Goal: Task Accomplishment & Management: Use online tool/utility

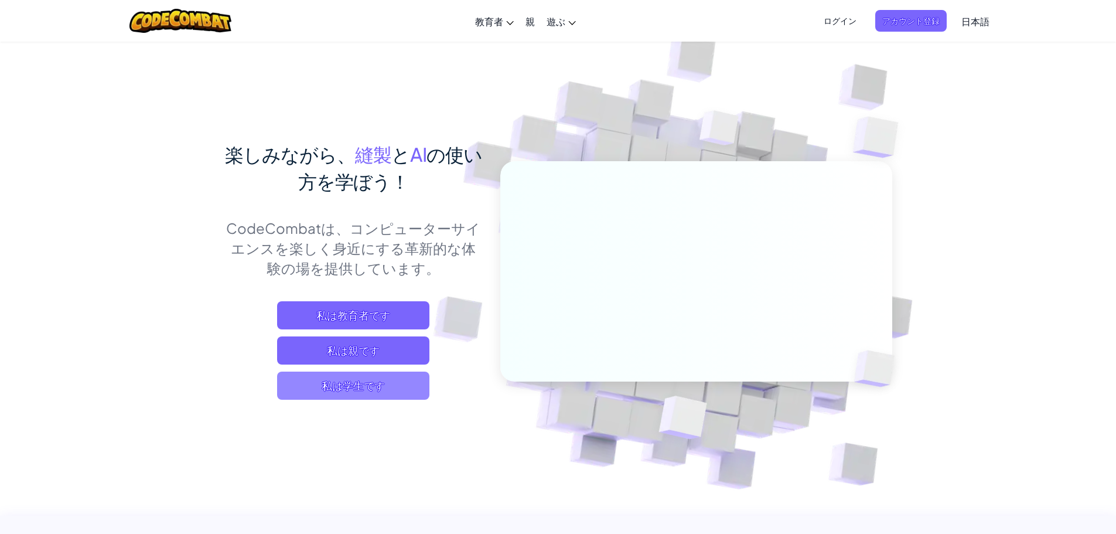
click at [390, 389] on span "私は学生です" at bounding box center [353, 385] width 152 height 28
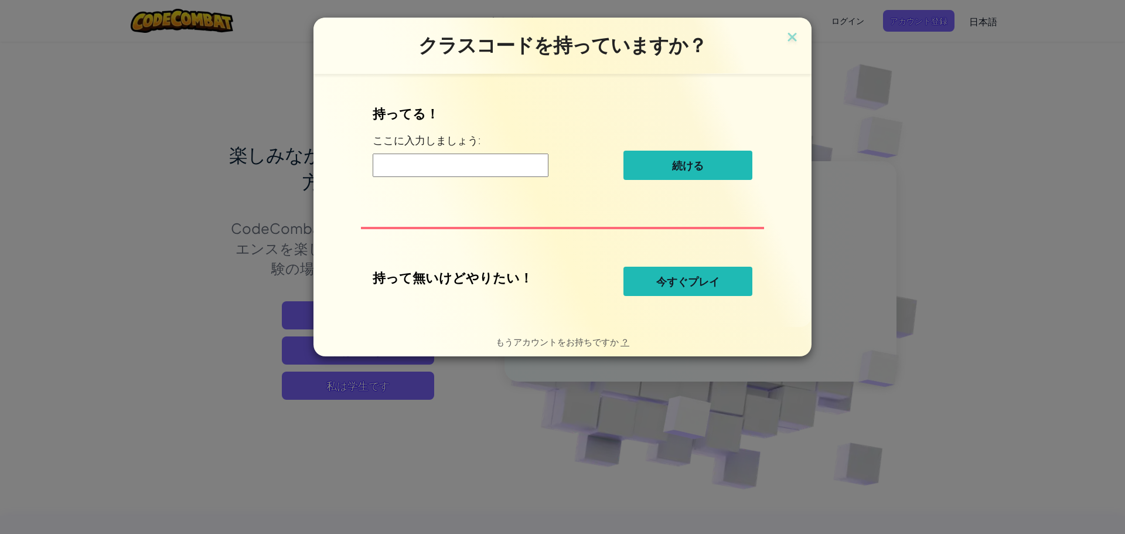
click at [674, 279] on font "今すぐプレイ" at bounding box center [687, 281] width 63 height 14
click at [696, 281] on font "今すぐプレイ" at bounding box center [687, 281] width 63 height 14
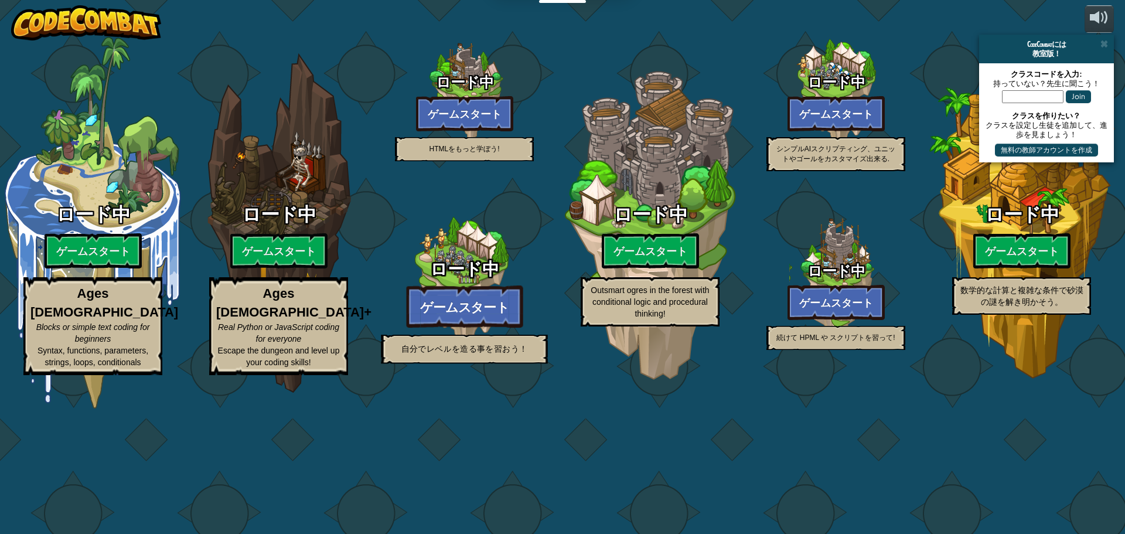
select select "ja"
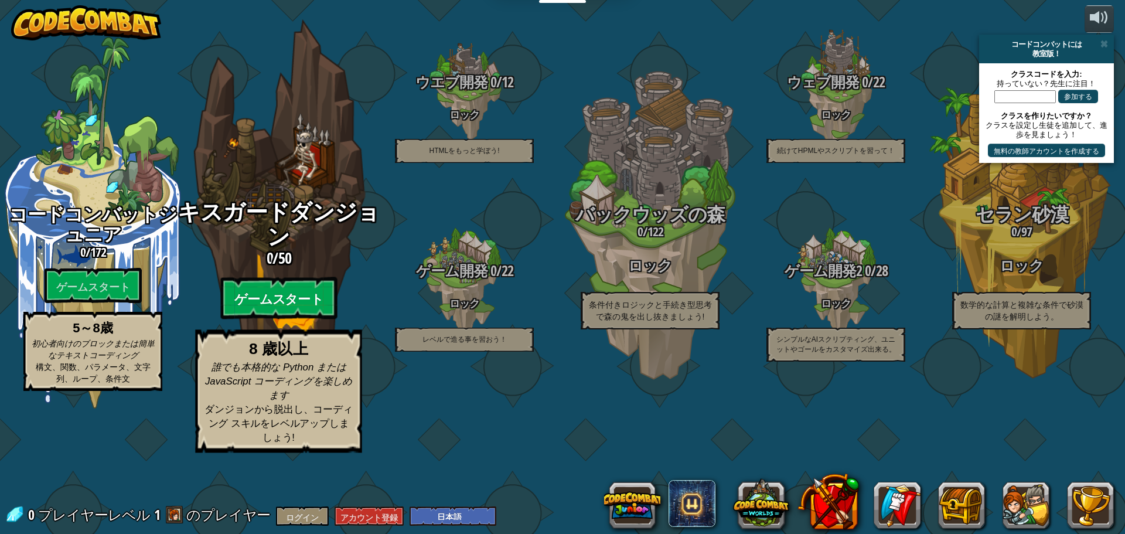
click at [302, 308] on font "ゲームスタート" at bounding box center [278, 300] width 88 height 18
select select "ja"
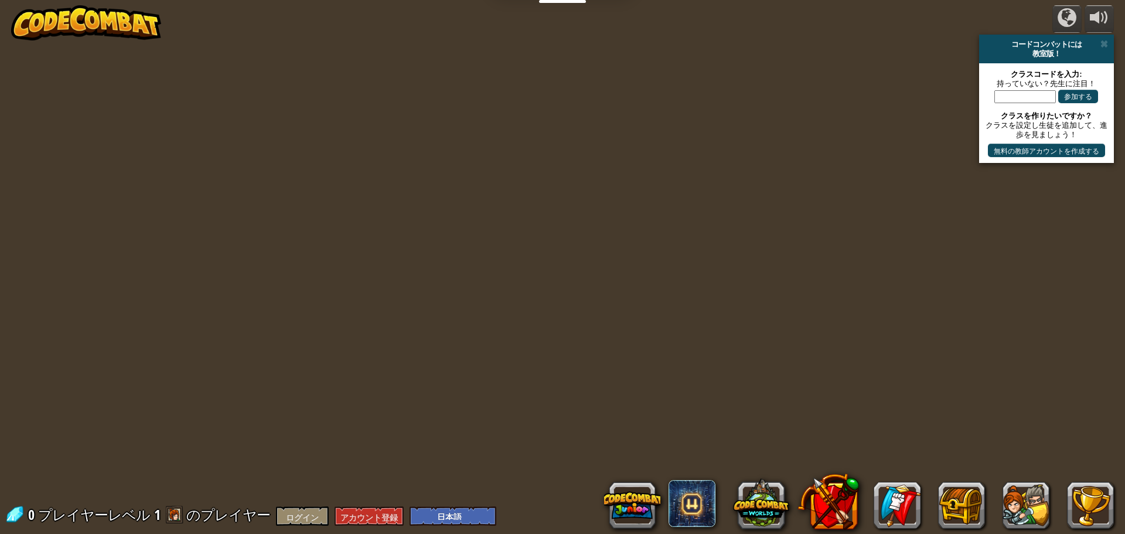
select select "ja"
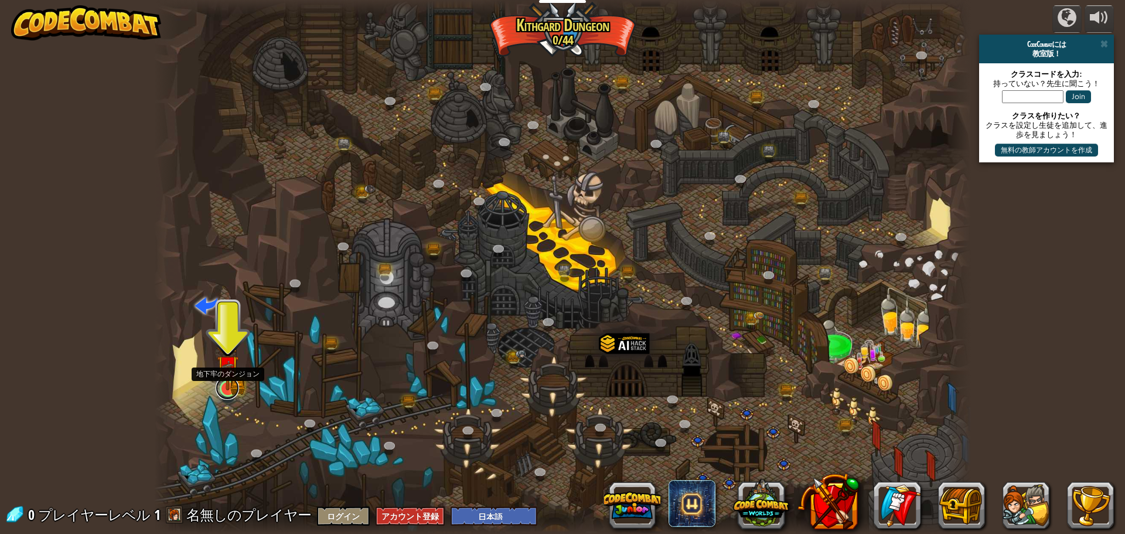
click at [231, 392] on link at bounding box center [227, 387] width 23 height 23
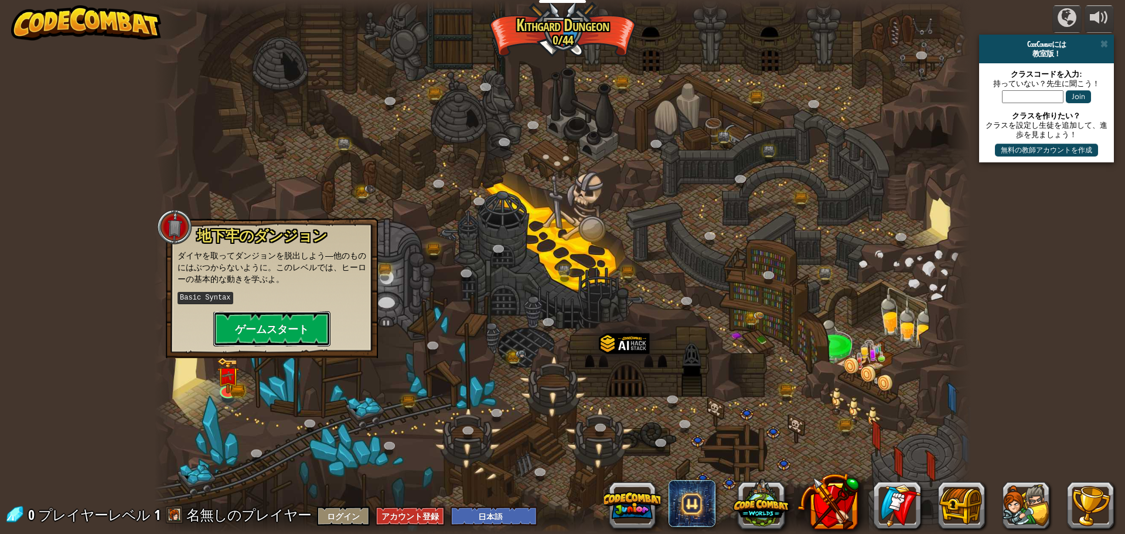
click at [284, 324] on button "ゲームスタート" at bounding box center [271, 328] width 117 height 35
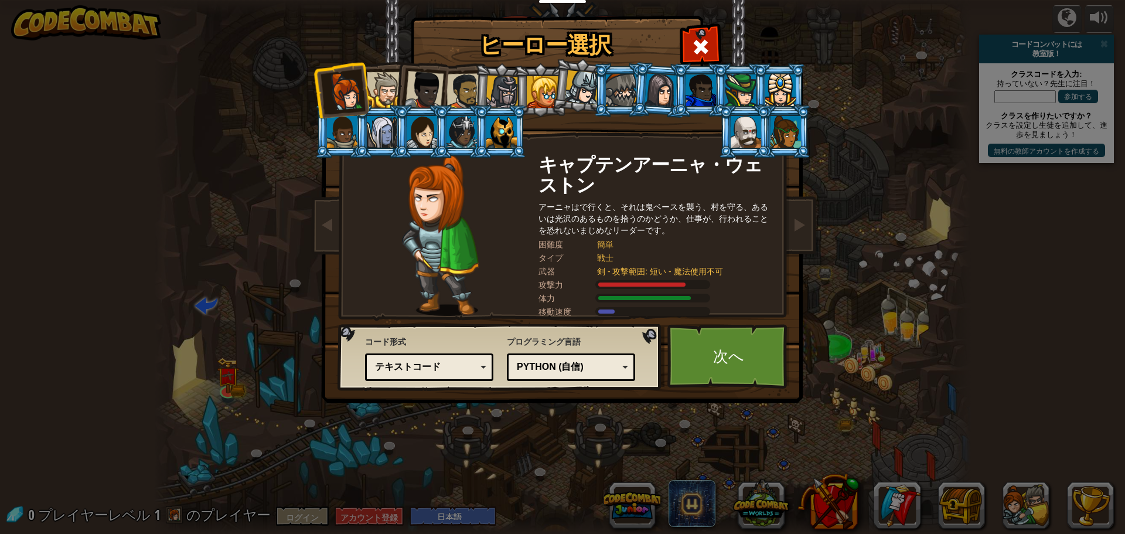
click at [606, 366] on div "Python (自信)" at bounding box center [567, 366] width 101 height 13
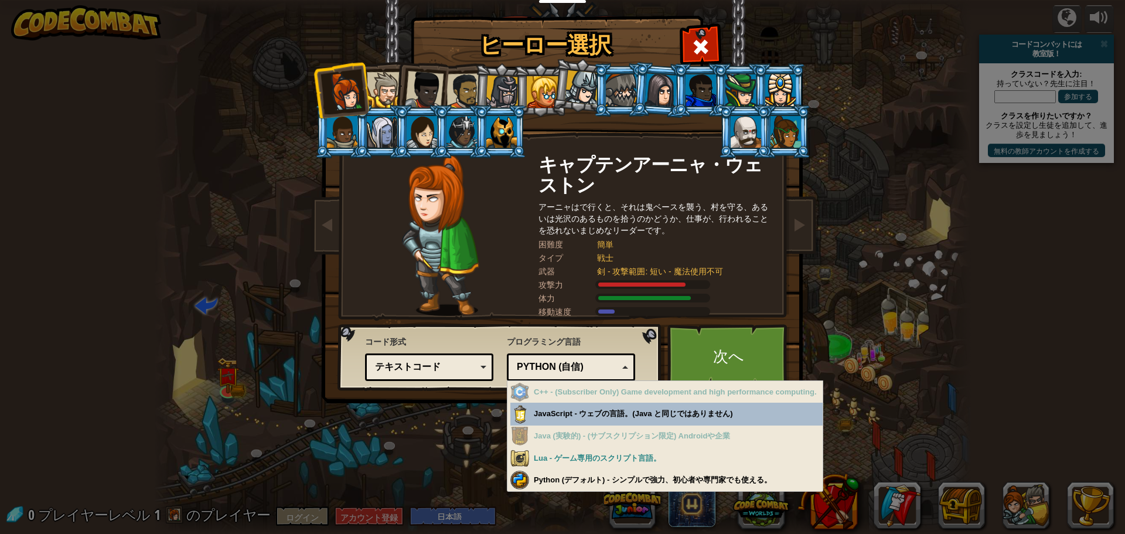
click at [477, 364] on div "テキストコード" at bounding box center [429, 367] width 113 height 18
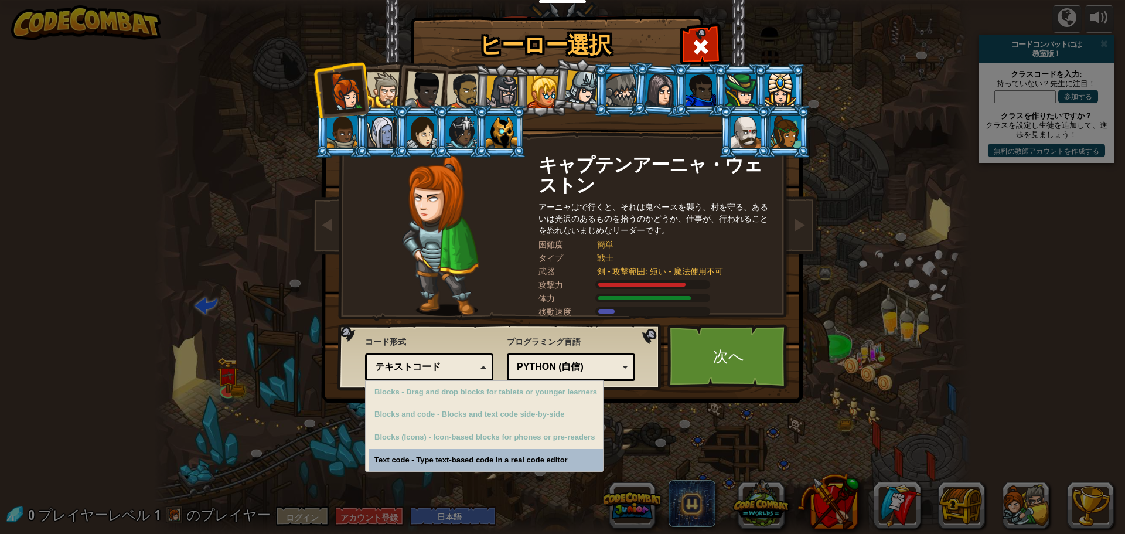
click at [572, 364] on font "Python (自信)" at bounding box center [550, 366] width 67 height 10
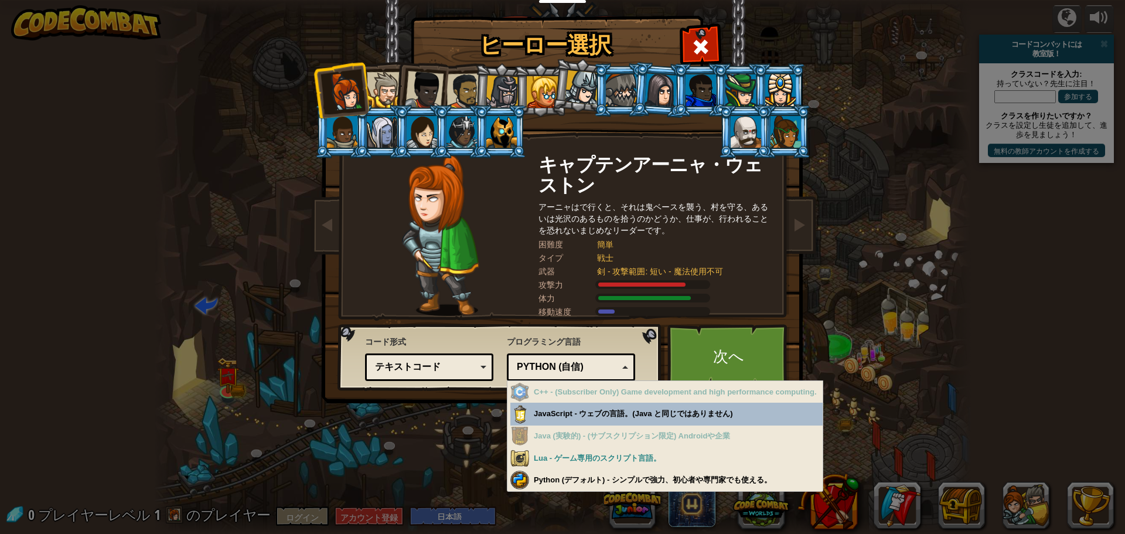
click at [565, 288] on div "攻撃力" at bounding box center [567, 285] width 59 height 12
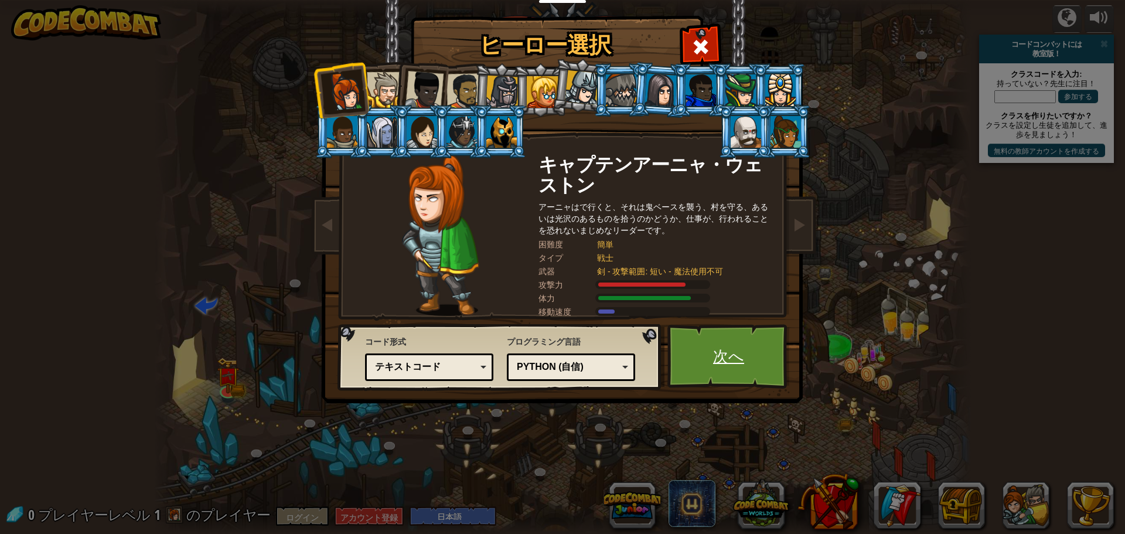
click at [714, 358] on font "次へ" at bounding box center [728, 355] width 31 height 21
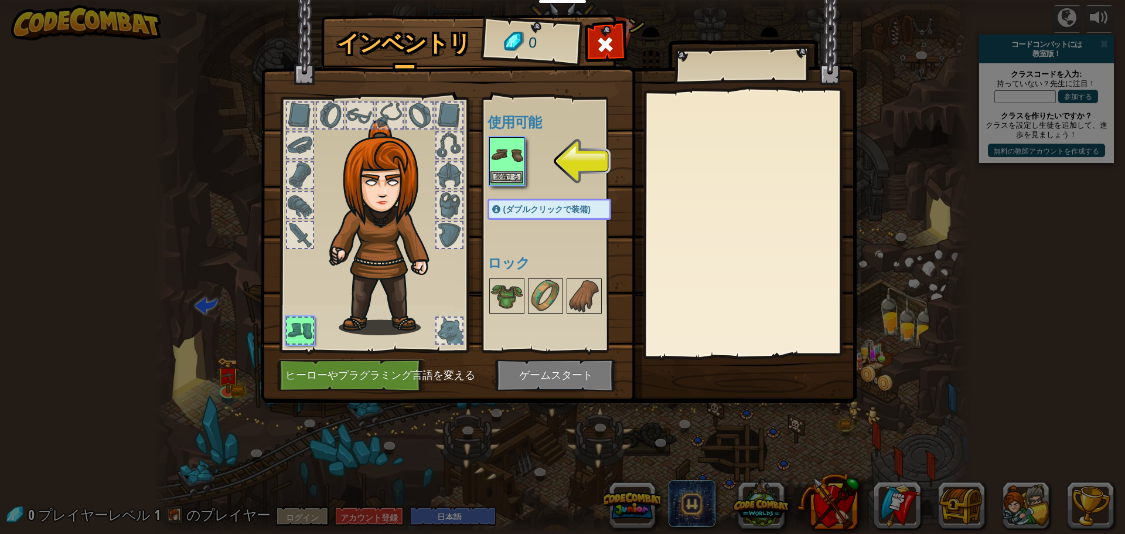
click at [513, 169] on img at bounding box center [506, 154] width 33 height 33
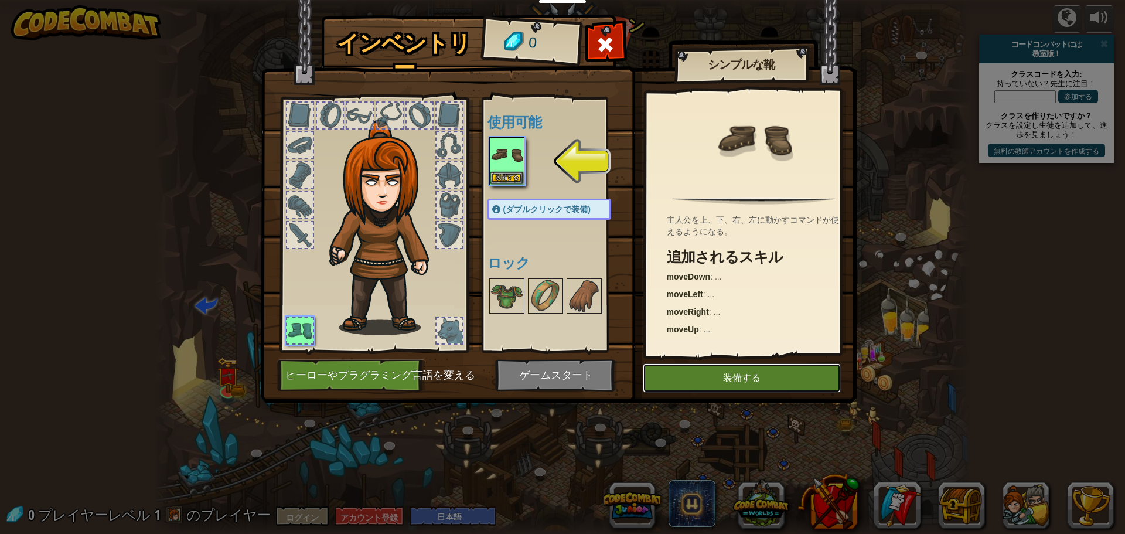
click at [740, 383] on button "装備する" at bounding box center [742, 377] width 198 height 29
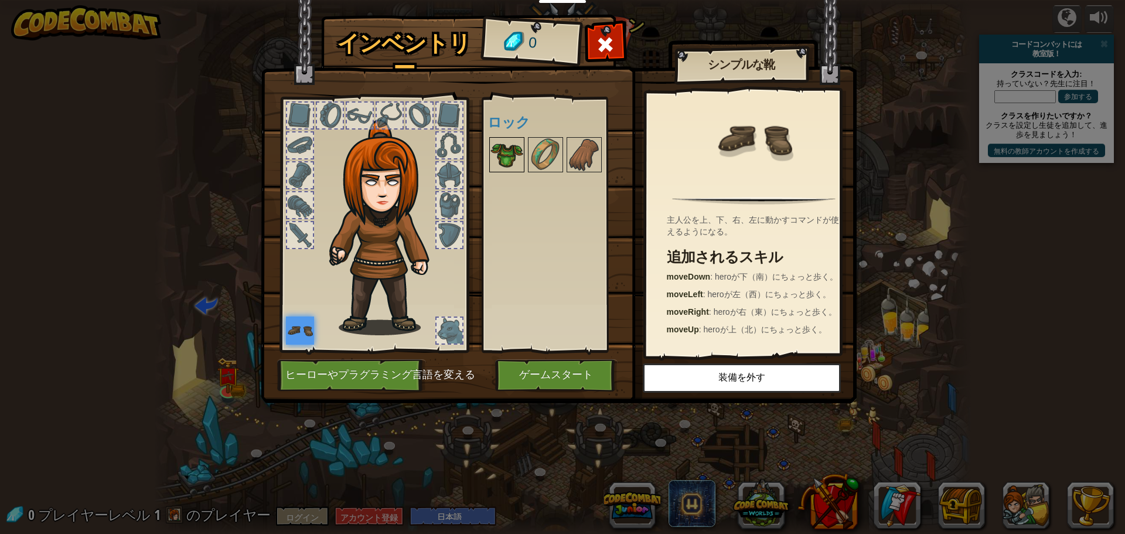
click at [506, 155] on img at bounding box center [506, 154] width 33 height 33
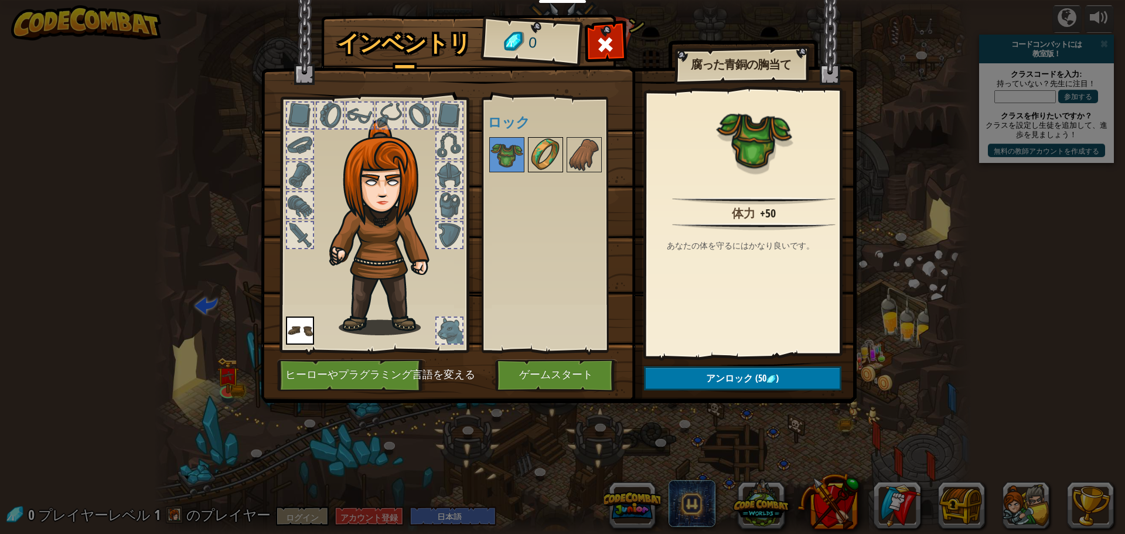
click at [551, 152] on img at bounding box center [545, 154] width 33 height 33
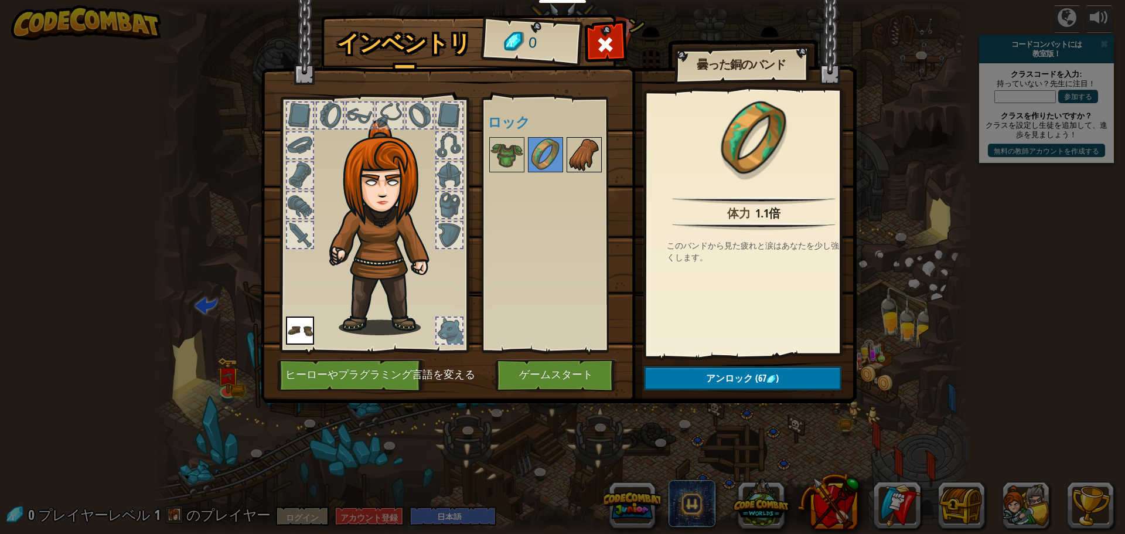
drag, startPoint x: 574, startPoint y: 156, endPoint x: 580, endPoint y: 170, distance: 14.7
click at [575, 156] on img at bounding box center [584, 154] width 33 height 33
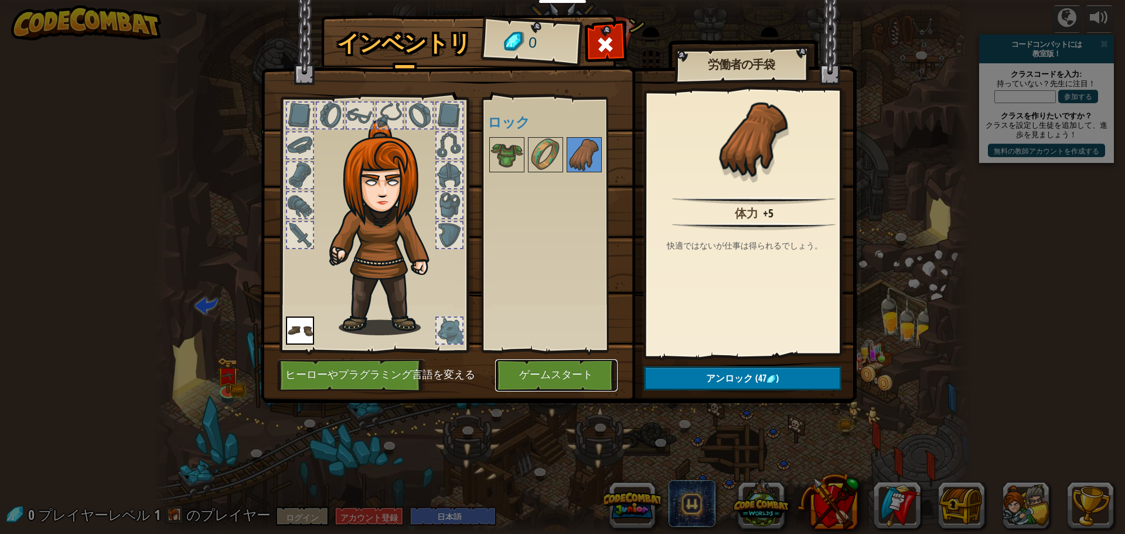
click at [571, 381] on button "ゲームスタート" at bounding box center [556, 375] width 122 height 32
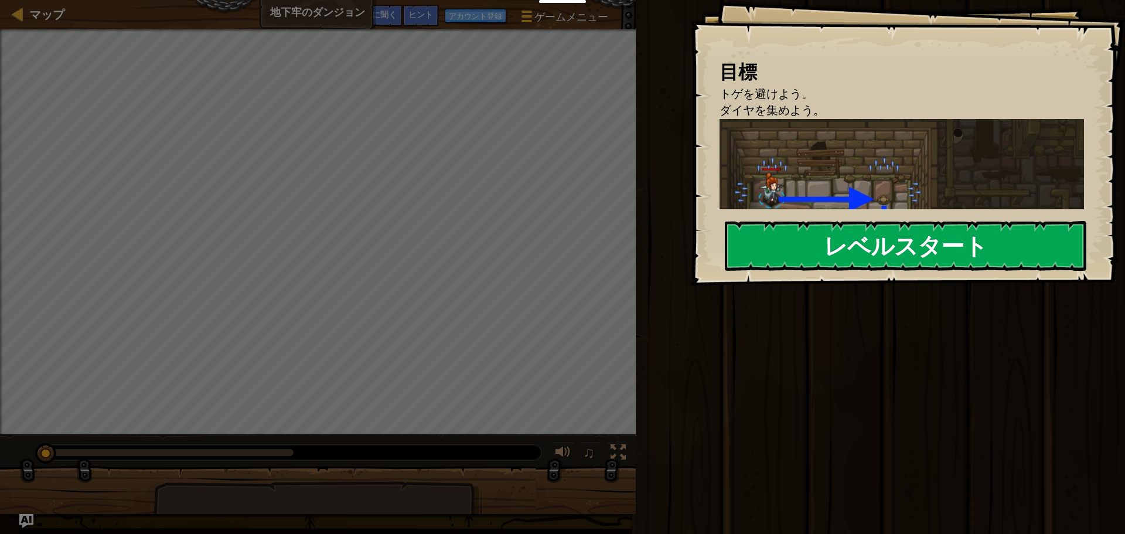
click at [806, 241] on button "レベルスタート" at bounding box center [905, 245] width 361 height 49
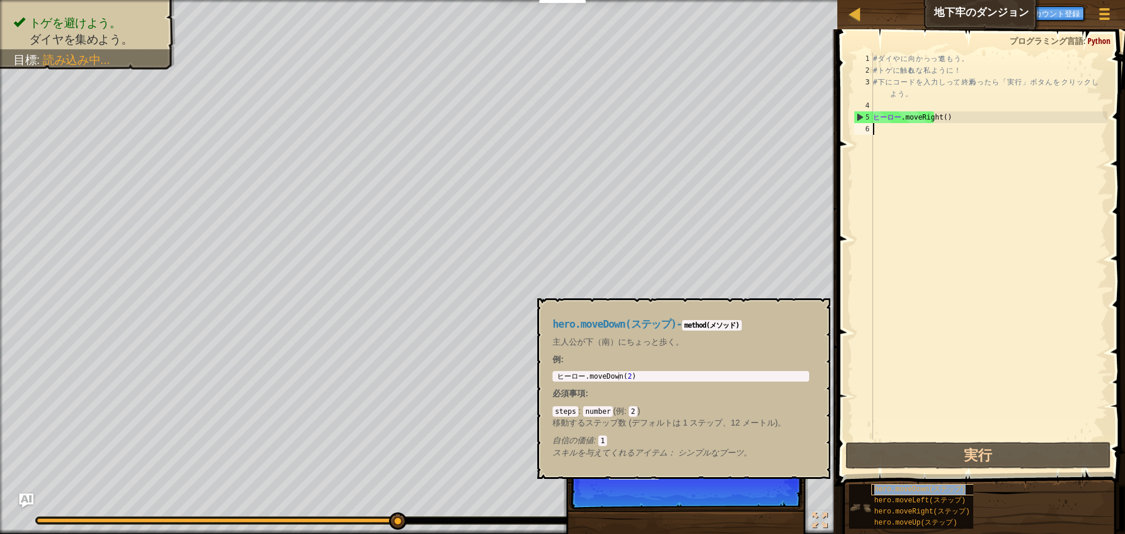
click at [886, 486] on font "hero.moveDown(ステップ)" at bounding box center [919, 489] width 91 height 8
click at [816, 310] on font "×" at bounding box center [816, 311] width 9 height 18
click at [911, 488] on font "hero.moveDown(ステップ)" at bounding box center [919, 489] width 91 height 8
click at [882, 133] on div "# ダ イ や に 向 か っ って 進 も う 。 # ト ゲ に 触る れ な 私 よ う に ！ # 下 に コ ー ド を 入 力 し って 、 終焉…" at bounding box center [988, 258] width 237 height 410
click at [949, 117] on div "# ダ イ や に 向 か っ って 進 も う 。 # ト ゲ に 触る れ な 私 よ う に ！ # 下 に コ ー ド を 入 力 し って 、 終焉…" at bounding box center [988, 258] width 237 height 410
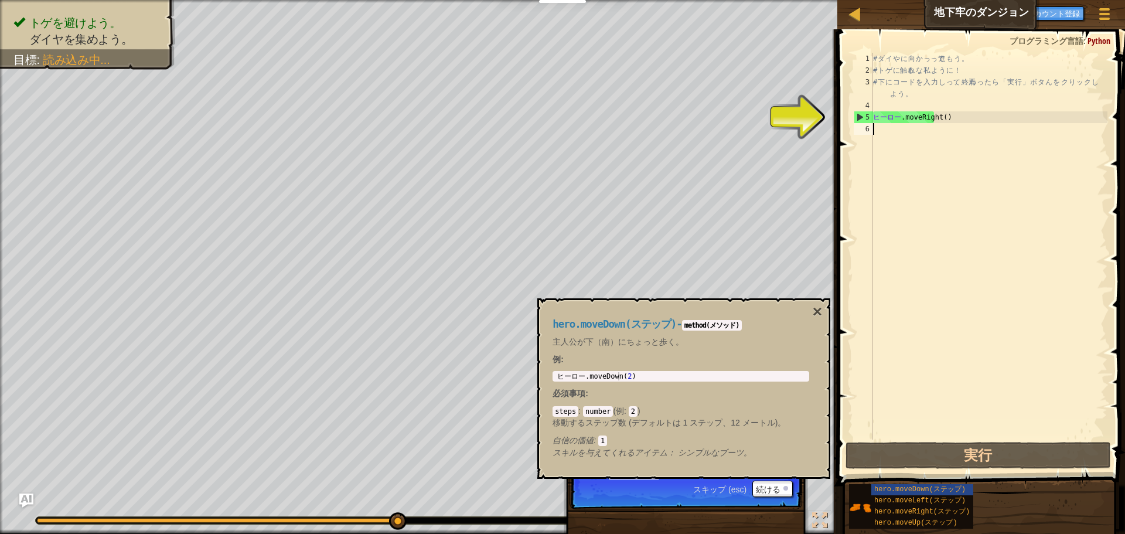
type textarea "hero.moveRight()"
click at [901, 489] on font "hero.moveDown(ステップ)" at bounding box center [919, 489] width 91 height 8
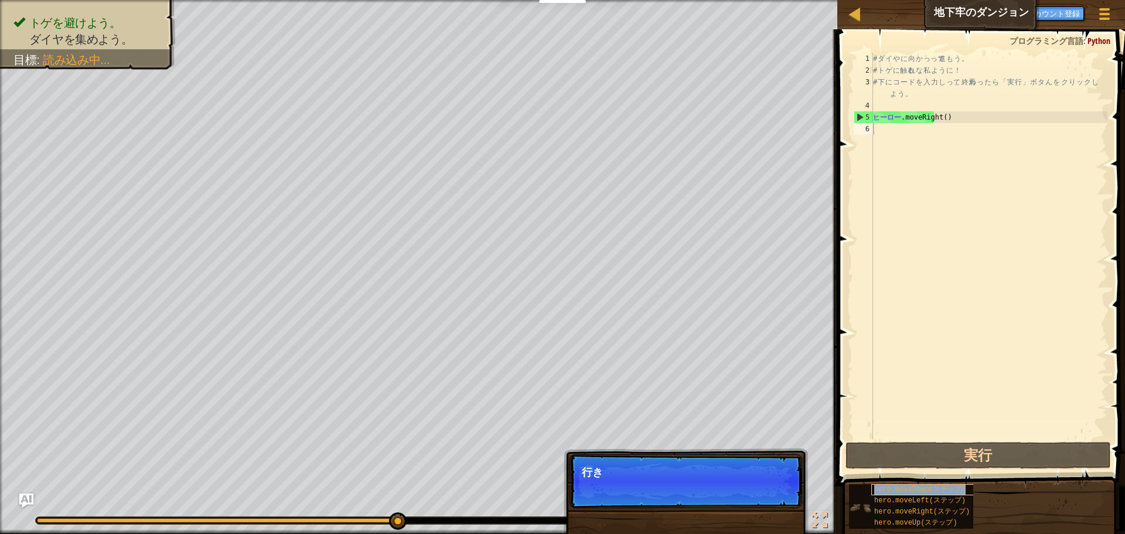
click at [901, 489] on font "hero.moveDown(ステップ)" at bounding box center [919, 489] width 91 height 8
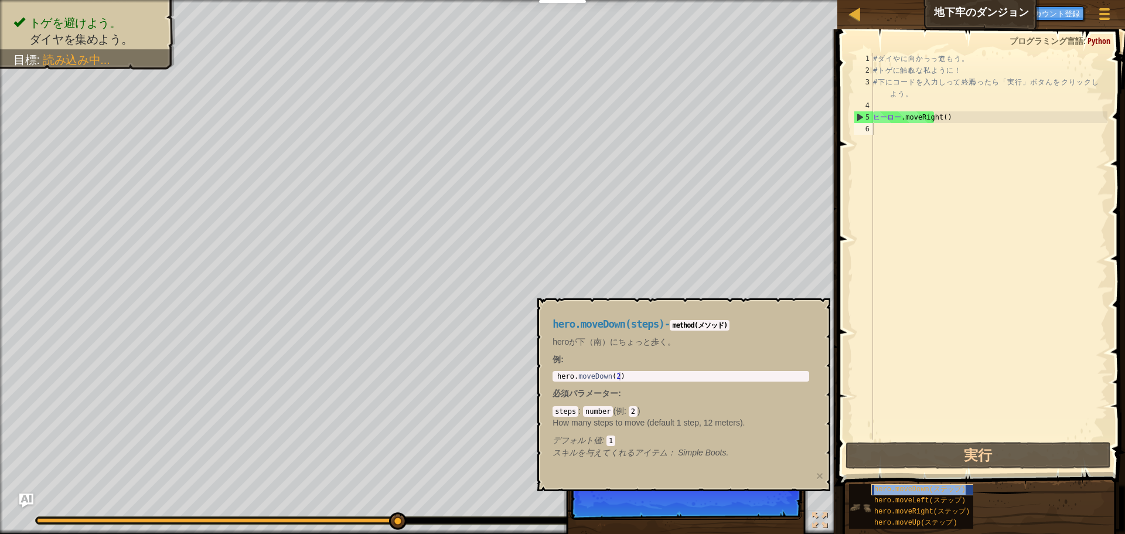
click at [901, 489] on font "hero.moveDown(ステップ)" at bounding box center [919, 489] width 91 height 8
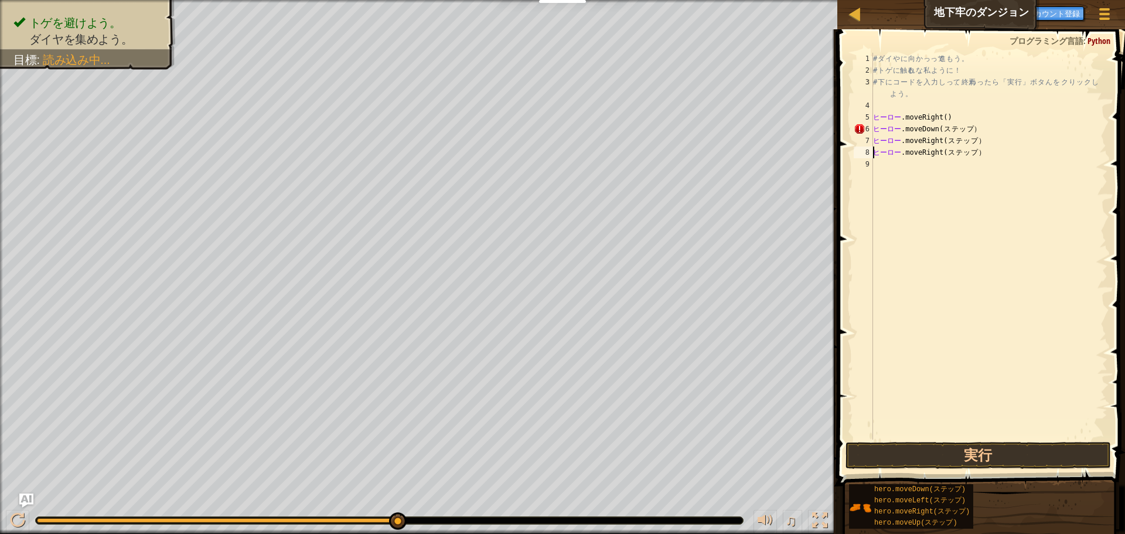
click at [949, 115] on div "# ダ イ や に 向 か っ って 進 も う 。 # ト ゲ に 触る れ な 私 よ う に ！ # 下 に コ ー ド を 入 力 し って 、 終焉…" at bounding box center [988, 258] width 237 height 410
click at [972, 456] on button "実行" at bounding box center [977, 455] width 265 height 27
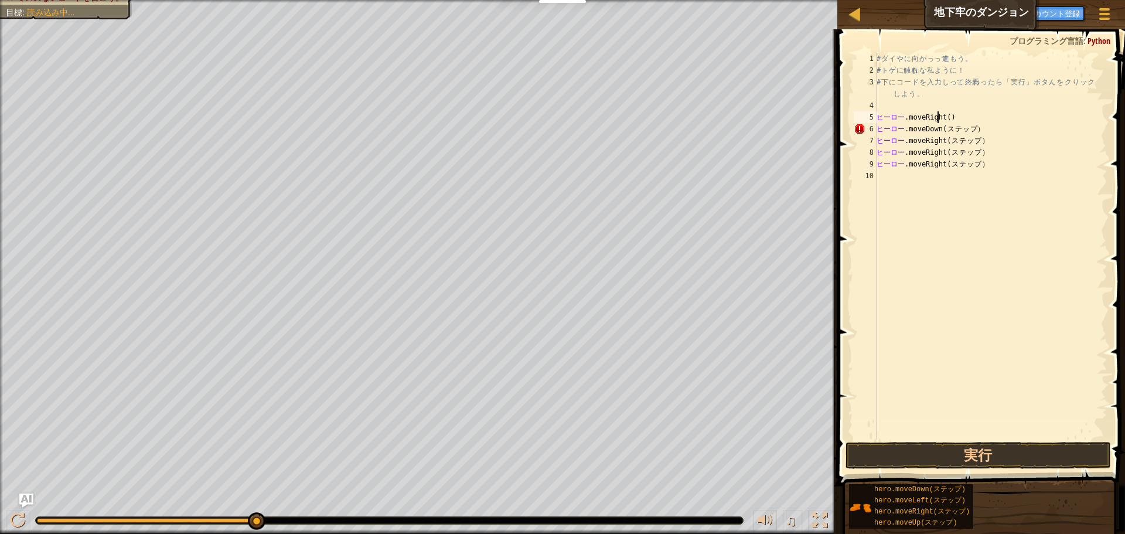
click at [972, 113] on div "# ダ イ や に 向 か っ って 進 も う 。 # ト ゲ に 触る れ な 私 よ う に ！ # 下 に コ ー ド を 入 力 し って 、 終焉…" at bounding box center [990, 258] width 233 height 410
drag, startPoint x: 984, startPoint y: 116, endPoint x: 975, endPoint y: 115, distance: 8.8
click at [983, 116] on div "# ダ イ や に 向 か っ って 進 も う 。 # ト ゲ に 触る れ な 私 よ う に ！ # 下 に コ ー ド を 入 力 し って 、 終焉…" at bounding box center [990, 258] width 233 height 410
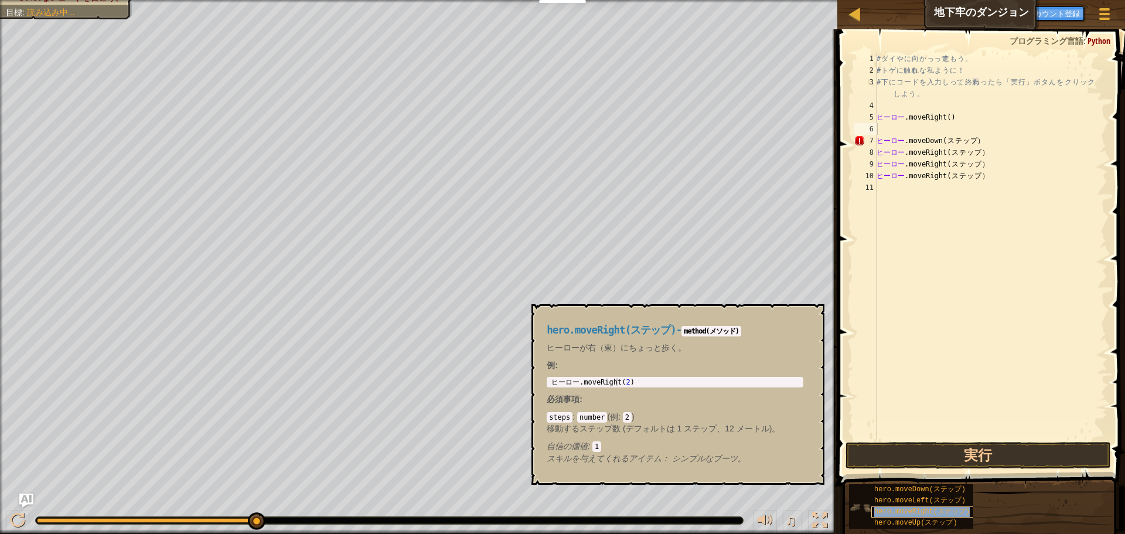
type textarea "hero.moveRight(ステップ)"
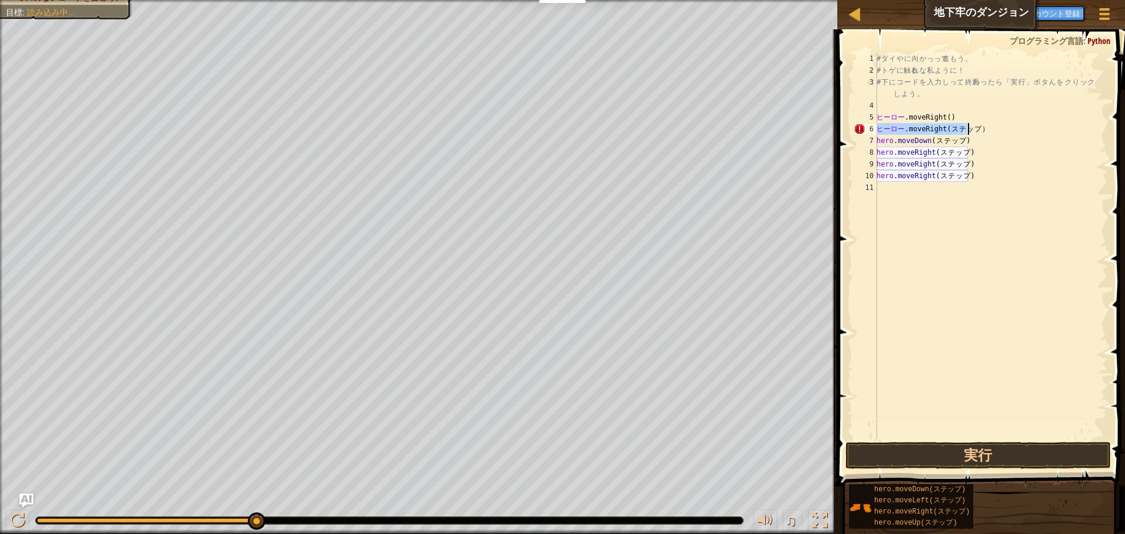
click at [935, 210] on div "# ダ イ や に 向 か っ って 進 も う 。 # ト ゲ に 触る れ な 私 よ う に ！ # 下 に コ ー ド を 入 力 し って 、 終焉…" at bounding box center [990, 258] width 233 height 410
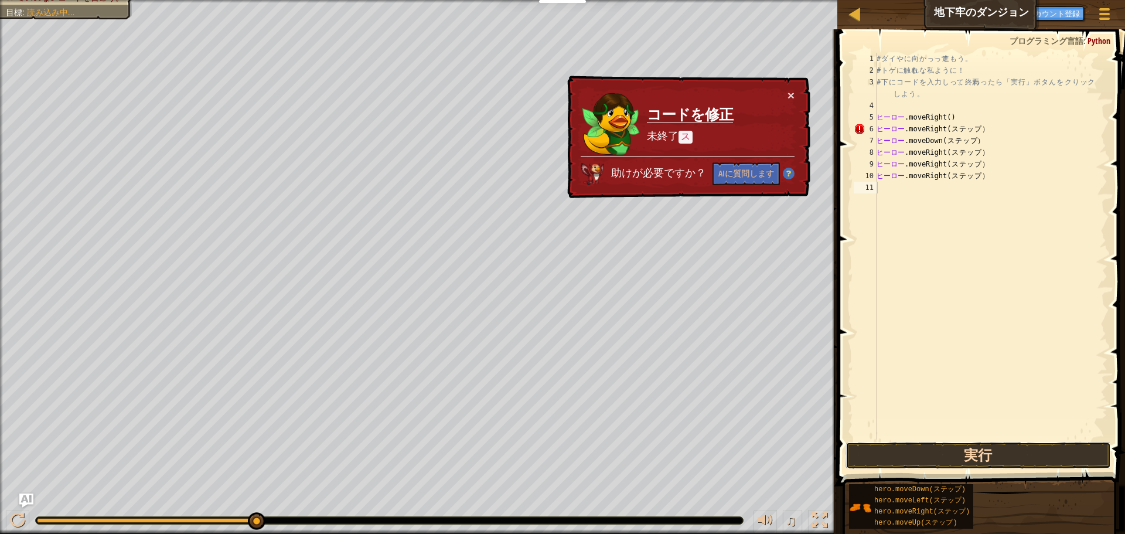
click at [1015, 454] on button "実行" at bounding box center [977, 455] width 265 height 27
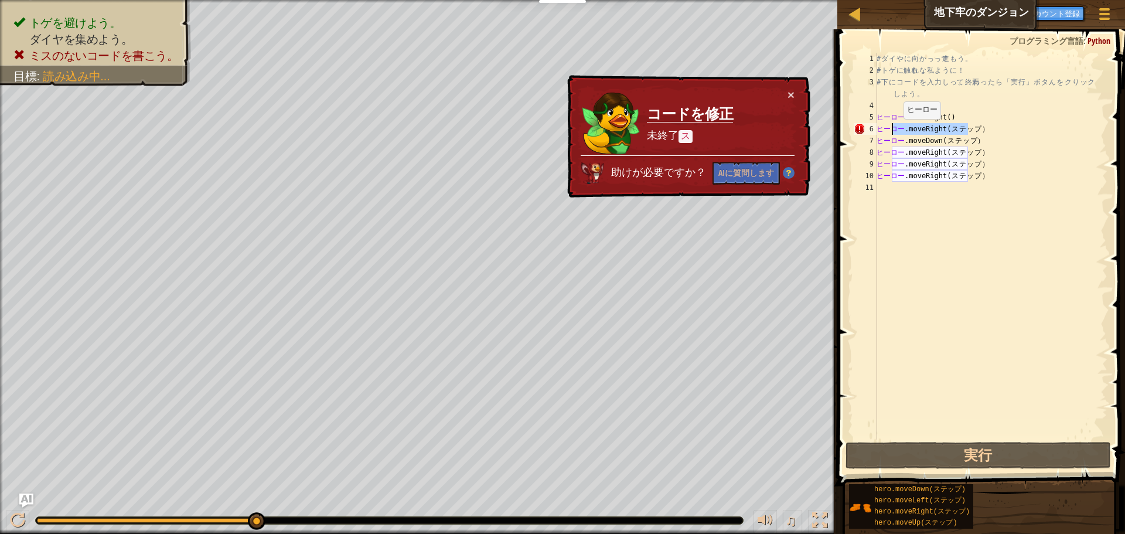
drag, startPoint x: 996, startPoint y: 127, endPoint x: 975, endPoint y: 131, distance: 20.8
click at [975, 131] on div "# ダ イ や に 向 か っ って 進 も う 。 # ト ゲ に 触る れ な 私 よ う に ！ # 下 に コ ー ド を 入 力 し って 、 終焉…" at bounding box center [990, 258] width 233 height 410
drag, startPoint x: 992, startPoint y: 127, endPoint x: 949, endPoint y: 129, distance: 43.4
click at [949, 129] on div "# ダ イ や に 向 か っ って 進 も う 。 # ト ゲ に 触る れ な 私 よ う に ！ # 下 に コ ー ド を 入 力 し って 、 終焉…" at bounding box center [990, 258] width 233 height 410
click at [978, 129] on div "# ダ イ や に 向 か っ って 進 も う 。 # ト ゲ に 触る れ な 私 よ う に ！ # 下 に コ ー ド を 入 力 し って 、 終焉…" at bounding box center [990, 246] width 233 height 387
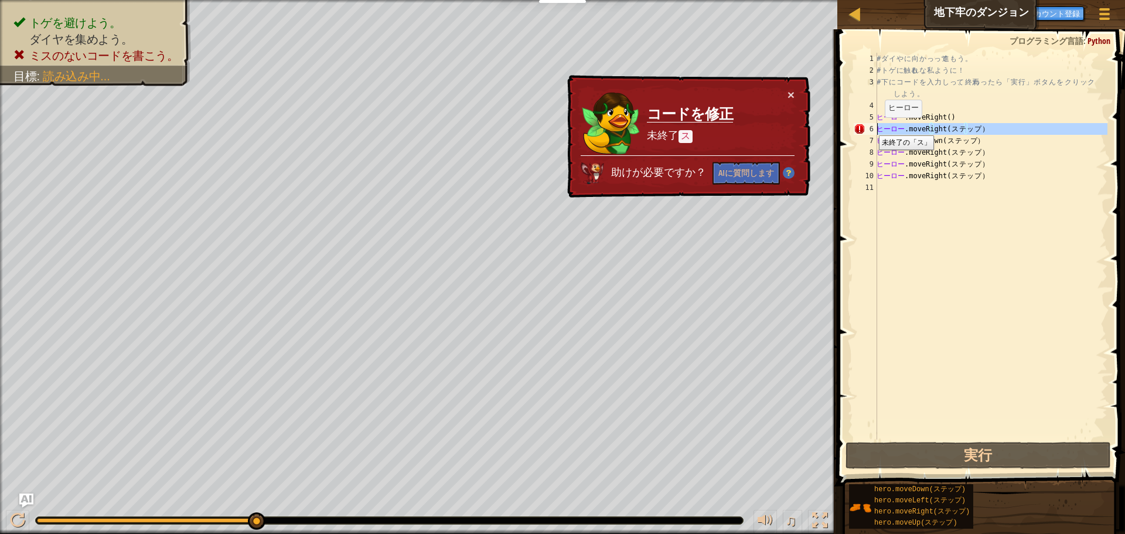
drag, startPoint x: 860, startPoint y: 128, endPoint x: 870, endPoint y: 127, distance: 9.4
click at [870, 127] on font "6" at bounding box center [871, 129] width 4 height 8
drag, startPoint x: 873, startPoint y: 126, endPoint x: 868, endPoint y: 136, distance: 11.8
click at [868, 136] on div "7" at bounding box center [864, 141] width 23 height 12
click at [997, 127] on div "# ダ イ や に 向 か っ って 進 も う 。 # ト ゲ に 触る れ な 私 よ う に ！ # 下 に コ ー ド を 入 力 し って 、 終焉…" at bounding box center [990, 258] width 233 height 410
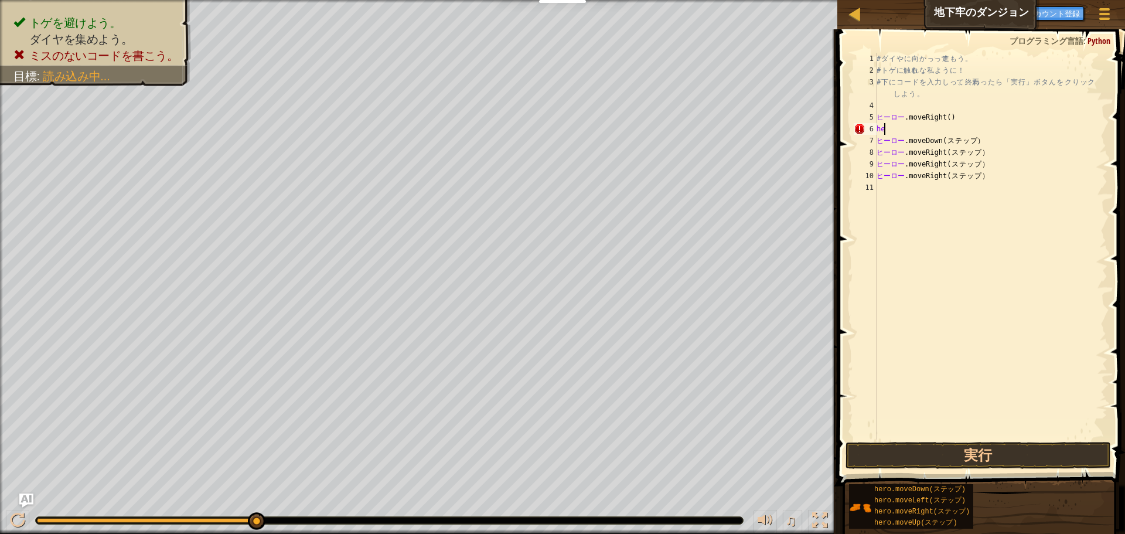
type textarea "h"
click at [988, 453] on button "実行" at bounding box center [977, 455] width 265 height 27
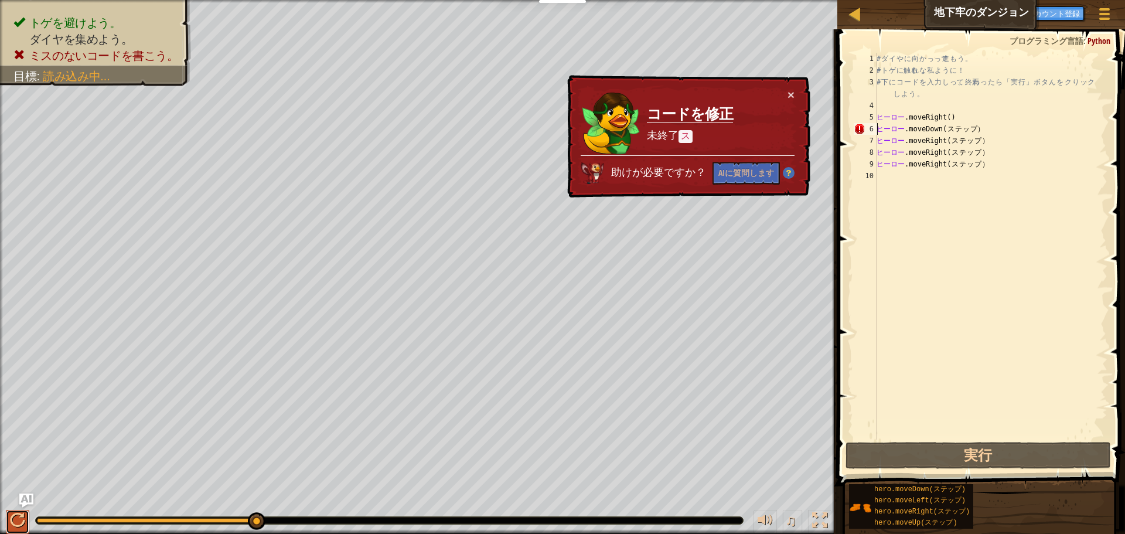
click at [11, 518] on div at bounding box center [17, 519] width 15 height 15
click at [1000, 139] on div "# ダ イ や に 向 か っ って 進 も う 。 # ト ゲ に 触る れ な 私 よ う に ！ # 下 に コ ー ド を 入 力 し って 、 終焉…" at bounding box center [990, 258] width 233 height 410
type textarea "hero.moveRight(ステップ)"
click at [997, 152] on div "# ダ イ や に 向 か っ って 進 も う 。 # ト ゲ に 触る れ な 私 よ う に ！ # 下 に コ ー ド を 入 力 し って 、 終焉…" at bounding box center [990, 258] width 233 height 410
drag, startPoint x: 999, startPoint y: 167, endPoint x: 969, endPoint y: 163, distance: 30.2
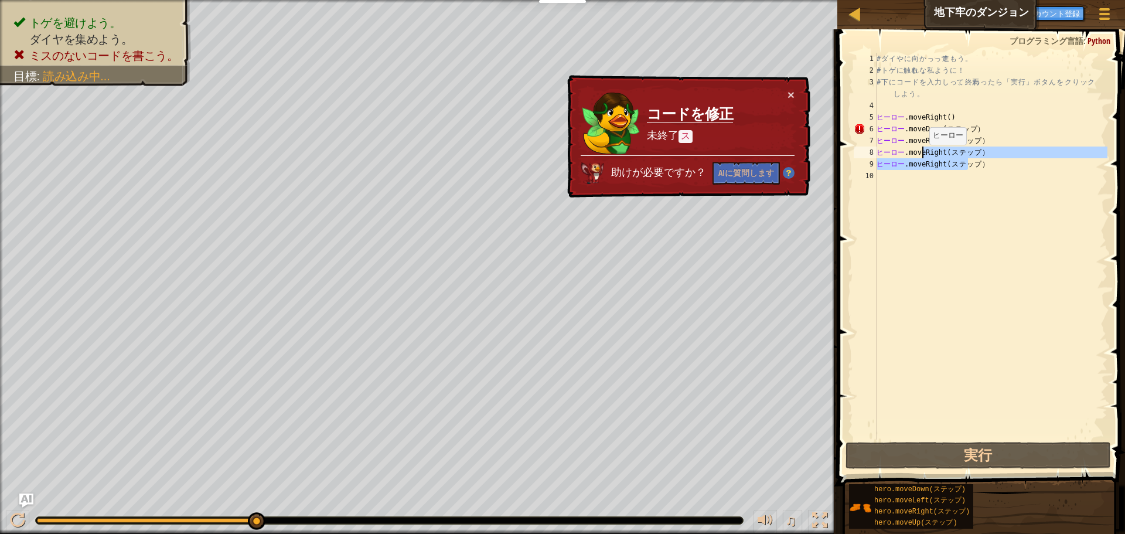
click at [952, 162] on div "# ダ イ や に 向 か っ って 進 も う 。 # ト ゲ に 触る れ な 私 よ う に ！ # 下 に コ ー ド を 入 力 し って 、 終焉…" at bounding box center [990, 258] width 233 height 410
click at [988, 165] on div "# ダ イ や に 向 か っ って 進 も う 。 # ト ゲ に 触る れ な 私 よ う に ！ # 下 に コ ー ド を 入 力 し って 、 終焉…" at bounding box center [990, 258] width 233 height 410
click at [946, 180] on div "# ダ イ や に 向 か っ って 進 も う 。 # ト ゲ に 触る れ な 私 よ う に ！ # 下 に コ ー ド を 入 力 し って 、 終焉…" at bounding box center [990, 258] width 233 height 410
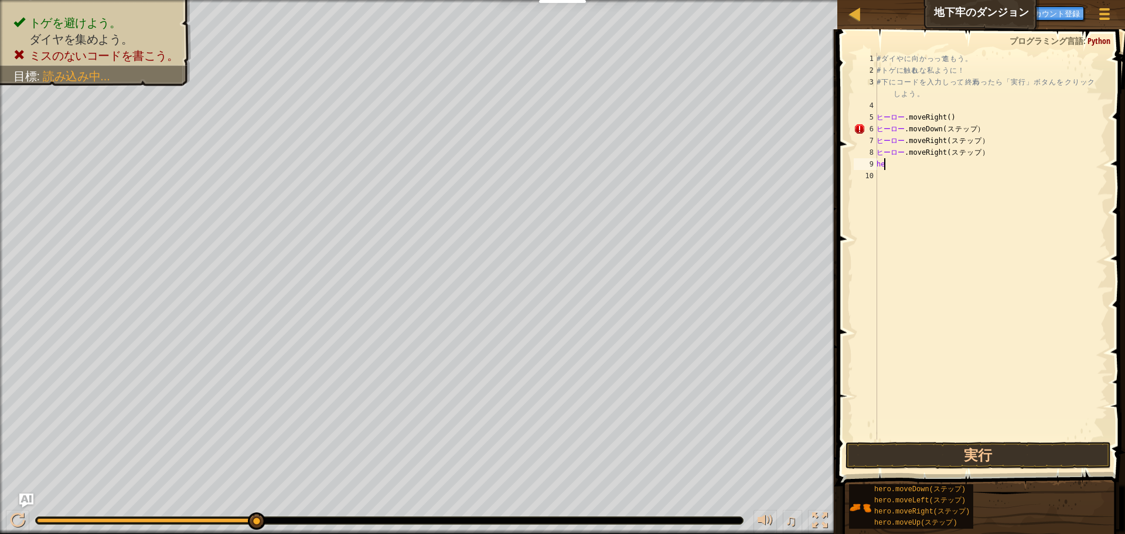
type textarea "h"
type textarea "hero.moveRight(ステップ)"
click at [963, 456] on button "実行" at bounding box center [977, 455] width 265 height 27
